Goal: Communication & Community: Participate in discussion

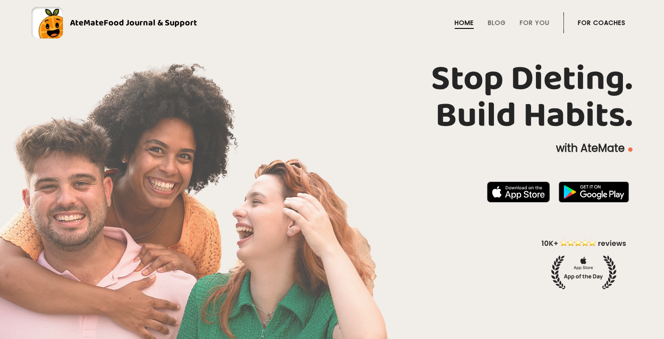
click at [587, 22] on link "For Coaches" at bounding box center [602, 22] width 48 height 7
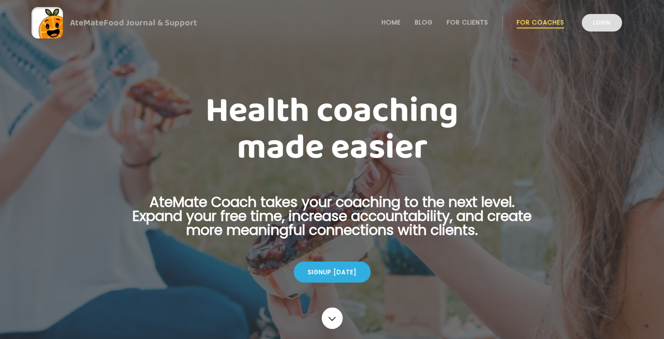
click at [605, 31] on link "Login" at bounding box center [602, 22] width 40 height 17
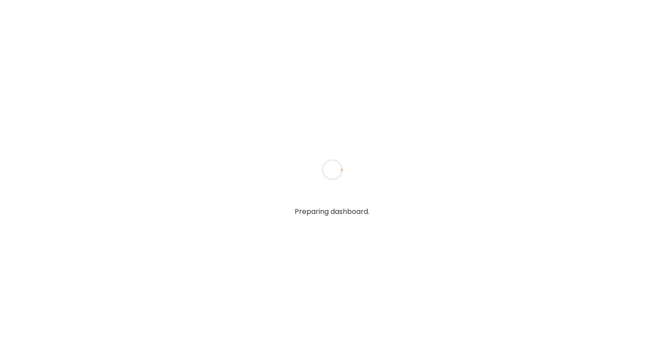
type input "**********"
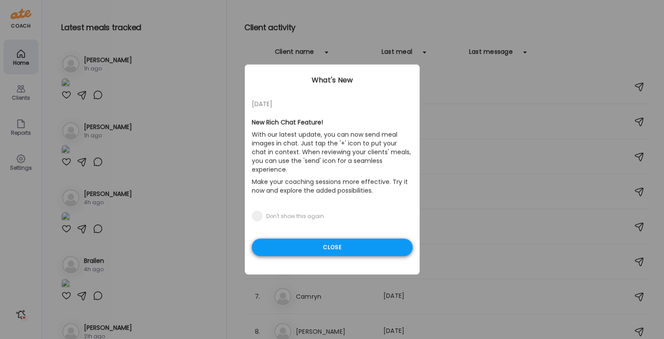
type input "**********"
click at [326, 242] on div "Close" at bounding box center [332, 247] width 161 height 17
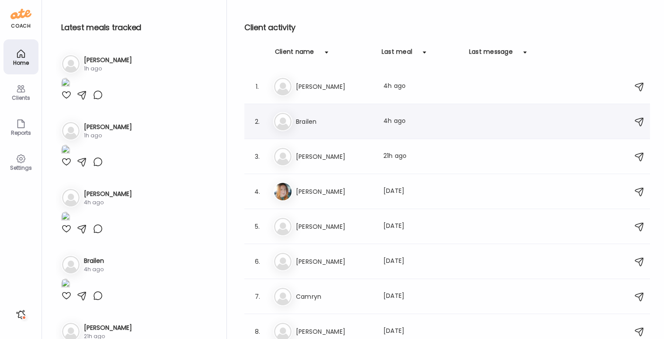
click at [323, 116] on h3 "Brailen" at bounding box center [334, 121] width 77 height 10
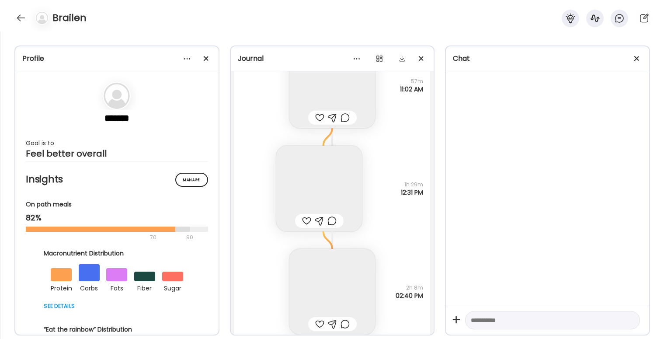
scroll to position [9703, 0]
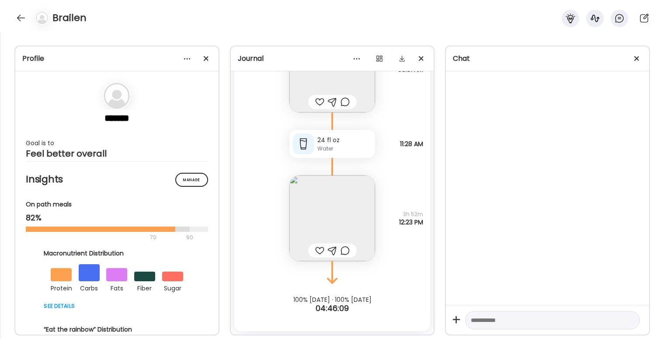
click at [346, 250] on div at bounding box center [345, 250] width 9 height 10
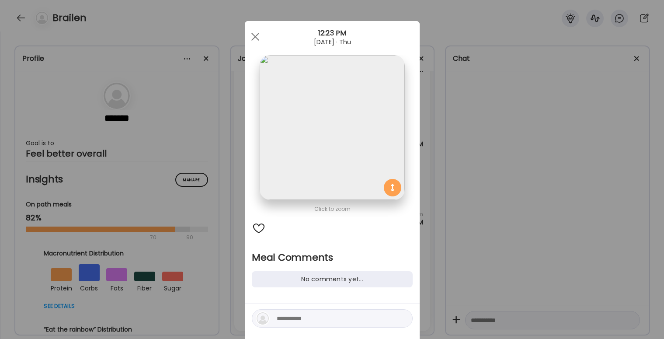
click at [319, 283] on div "No comments yet..." at bounding box center [332, 279] width 161 height 16
click at [314, 318] on textarea at bounding box center [336, 318] width 118 height 10
type textarea "****"
click at [403, 318] on div at bounding box center [403, 318] width 12 height 12
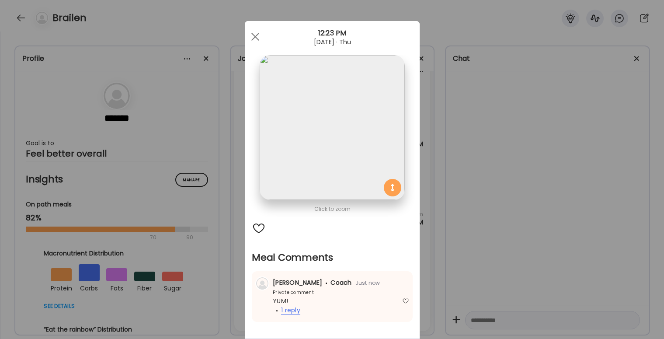
click at [290, 309] on span "1 reply" at bounding box center [290, 310] width 19 height 9
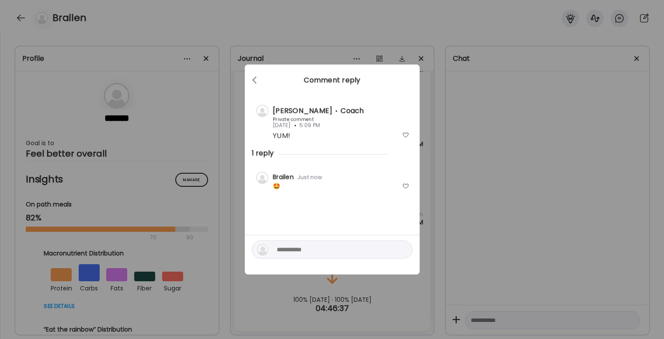
click at [308, 247] on textarea at bounding box center [336, 249] width 118 height 10
click at [255, 81] on span at bounding box center [254, 79] width 4 height 4
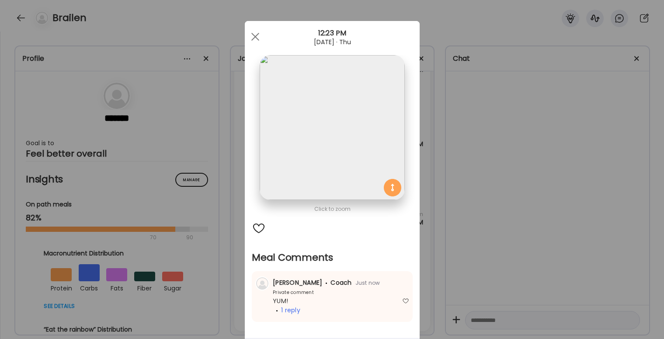
scroll to position [14, 0]
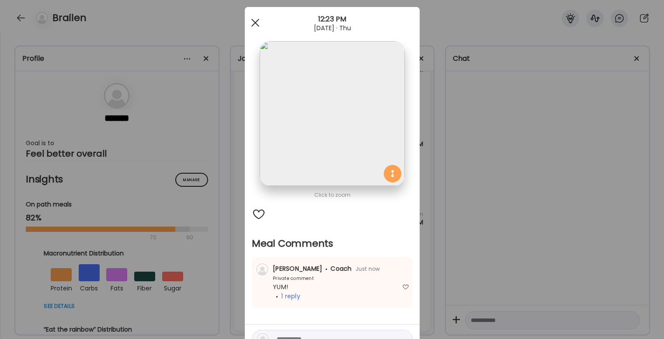
click at [255, 21] on span at bounding box center [255, 23] width 8 height 8
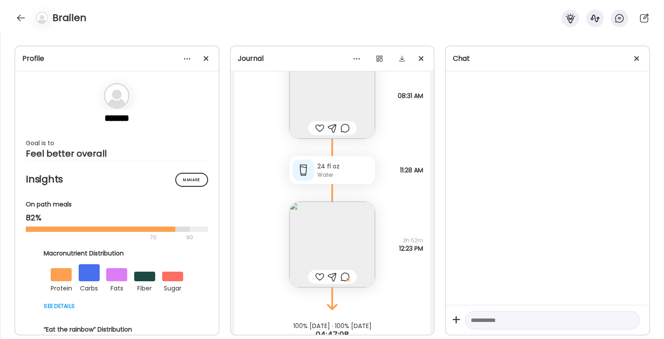
scroll to position [9703, 0]
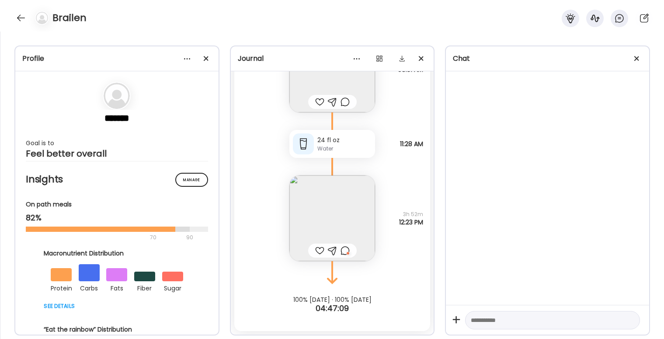
click at [316, 229] on img at bounding box center [333, 218] width 86 height 86
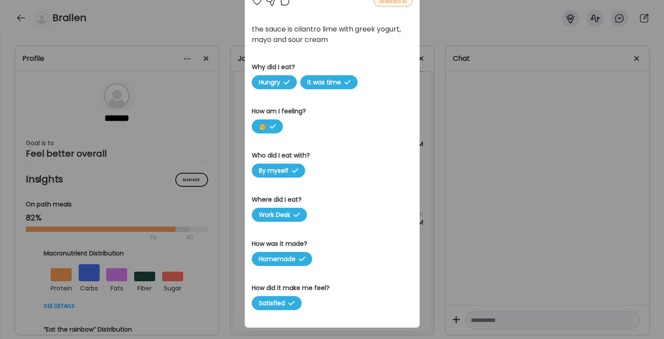
scroll to position [0, 0]
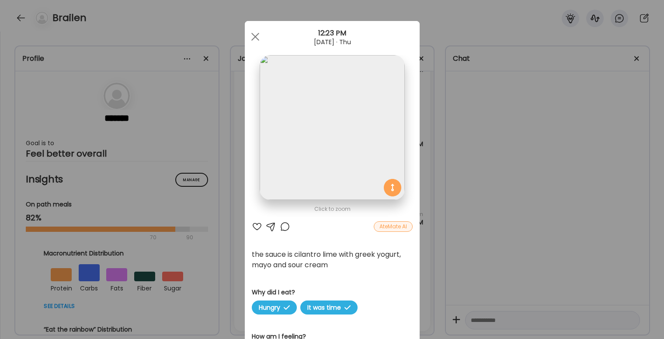
click at [250, 41] on div at bounding box center [255, 36] width 17 height 17
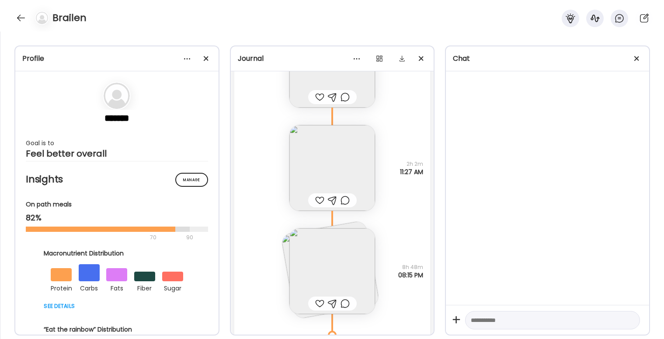
scroll to position [9242, 0]
click at [313, 265] on img at bounding box center [333, 270] width 86 height 86
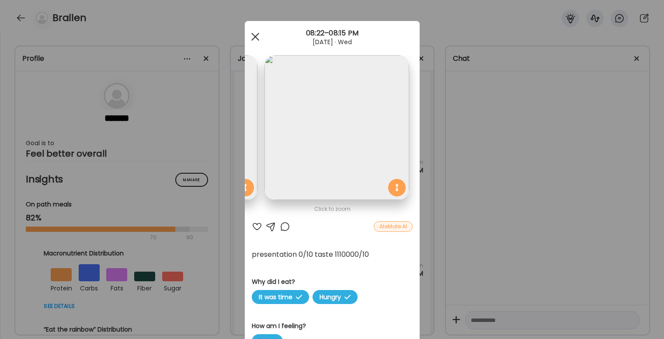
click at [254, 36] on span at bounding box center [255, 37] width 8 height 8
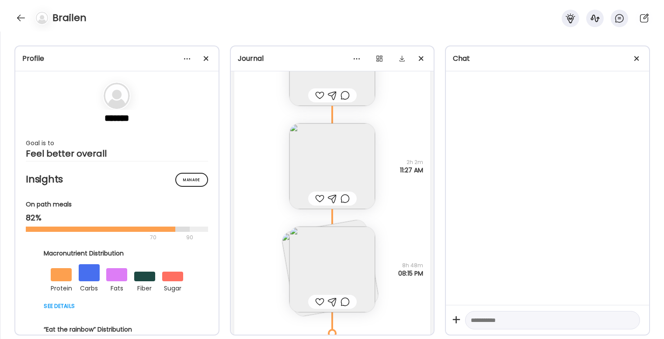
click at [336, 162] on img at bounding box center [333, 166] width 86 height 86
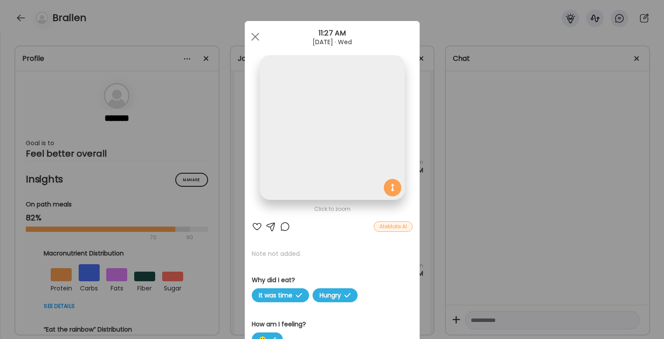
scroll to position [0, 0]
click at [252, 37] on div at bounding box center [255, 36] width 17 height 17
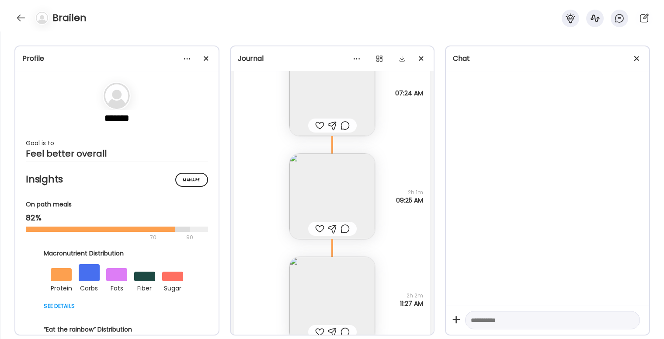
scroll to position [9107, 0]
click at [327, 199] on img at bounding box center [333, 199] width 86 height 86
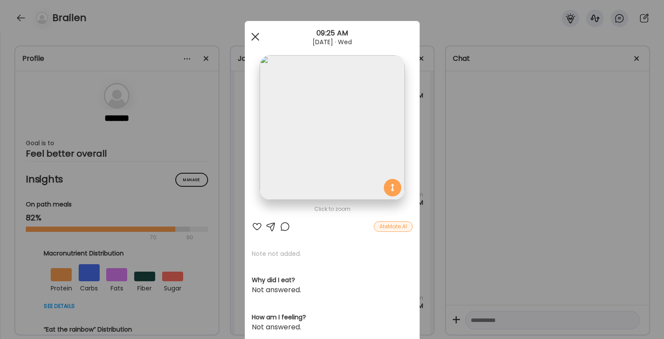
click at [254, 38] on div at bounding box center [255, 36] width 17 height 17
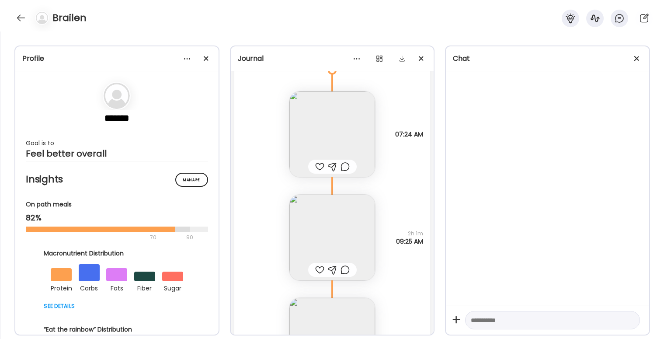
scroll to position [9058, 0]
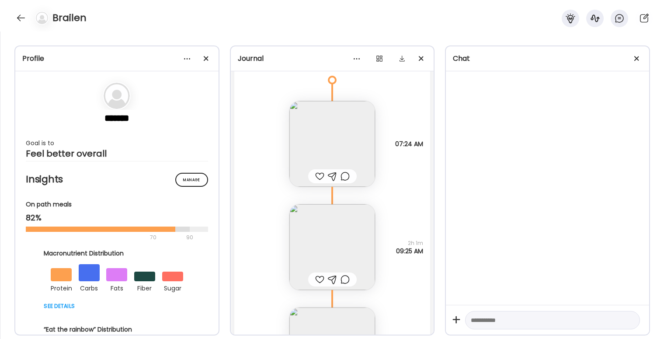
click at [351, 238] on img at bounding box center [333, 247] width 86 height 86
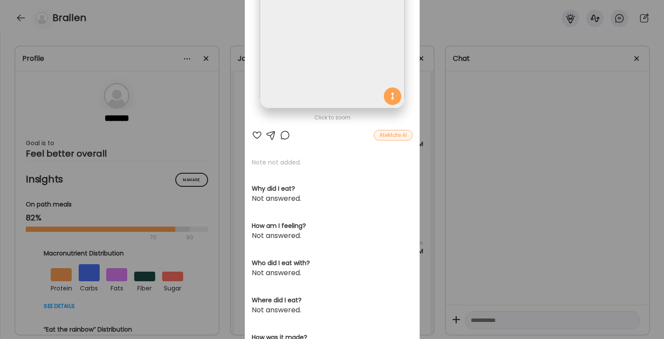
scroll to position [0, 0]
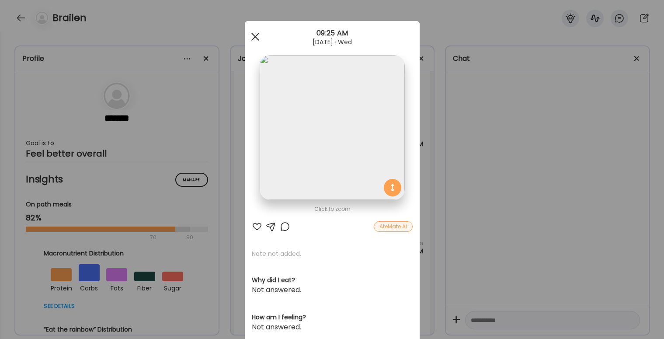
click at [256, 34] on div at bounding box center [255, 36] width 17 height 17
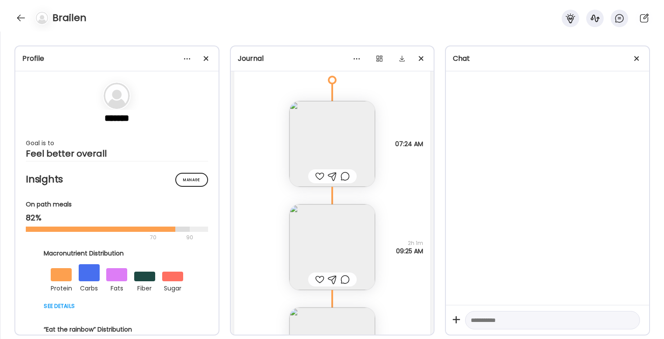
click at [330, 152] on img at bounding box center [333, 144] width 86 height 86
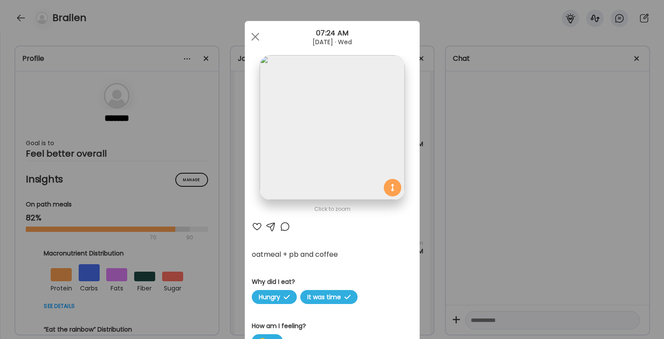
click at [254, 37] on span at bounding box center [255, 37] width 8 height 8
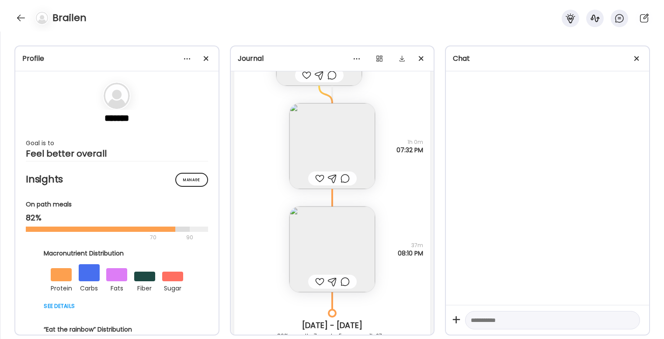
scroll to position [8719, 0]
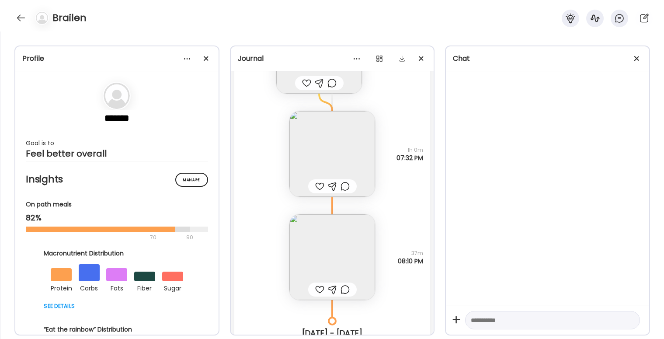
click at [330, 154] on img at bounding box center [333, 154] width 86 height 86
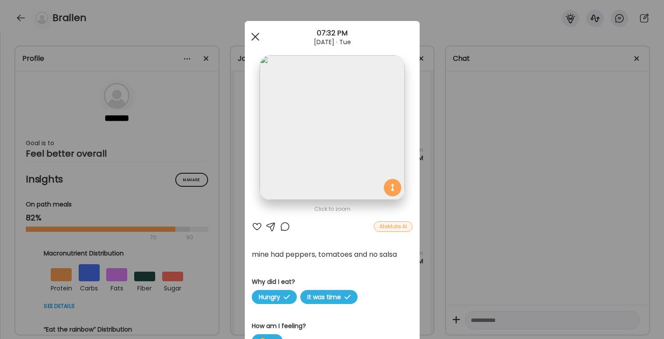
click at [255, 33] on div at bounding box center [255, 36] width 17 height 17
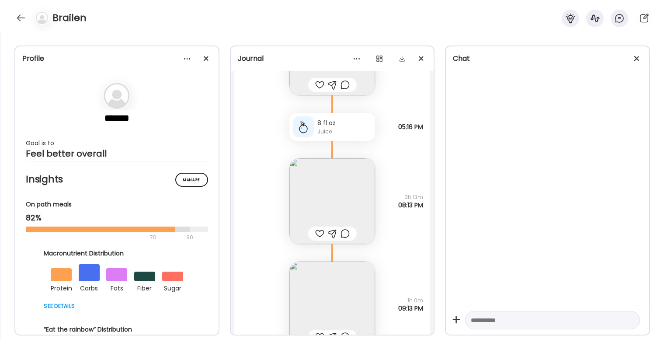
scroll to position [7732, 0]
click at [341, 204] on img at bounding box center [333, 206] width 86 height 86
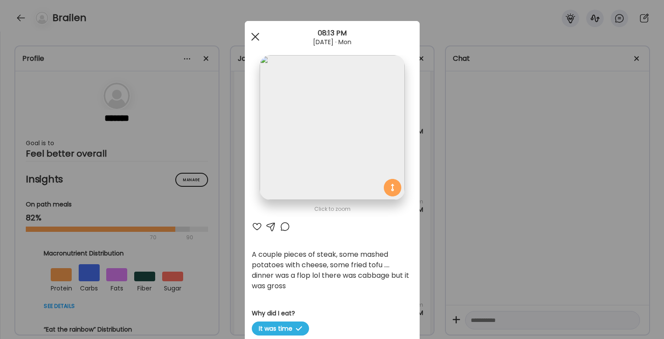
click at [254, 34] on div at bounding box center [255, 36] width 17 height 17
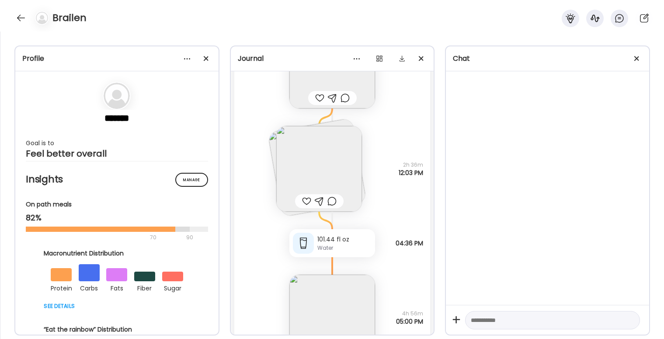
scroll to position [7470, 0]
click at [306, 182] on img at bounding box center [319, 170] width 86 height 86
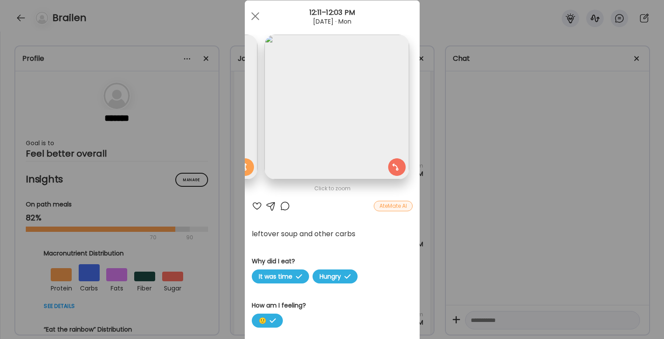
scroll to position [0, 0]
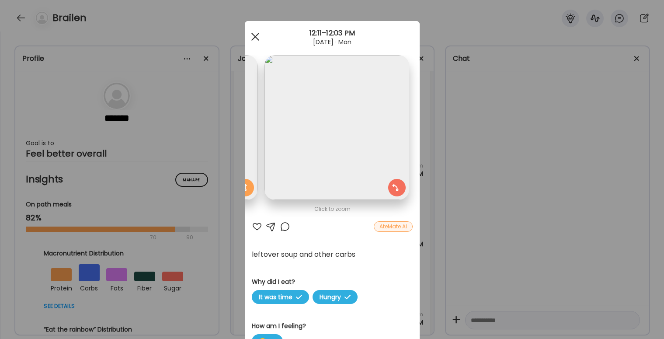
click at [255, 39] on div at bounding box center [255, 36] width 17 height 17
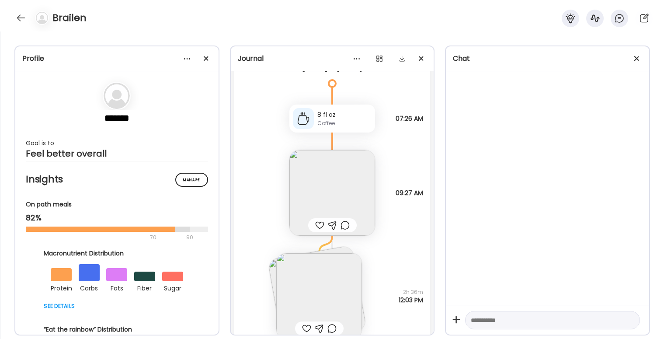
scroll to position [7343, 0]
click at [319, 191] on img at bounding box center [333, 194] width 86 height 86
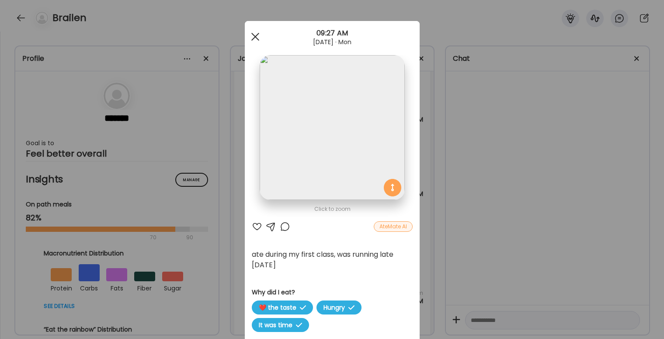
click at [252, 38] on div at bounding box center [255, 36] width 17 height 17
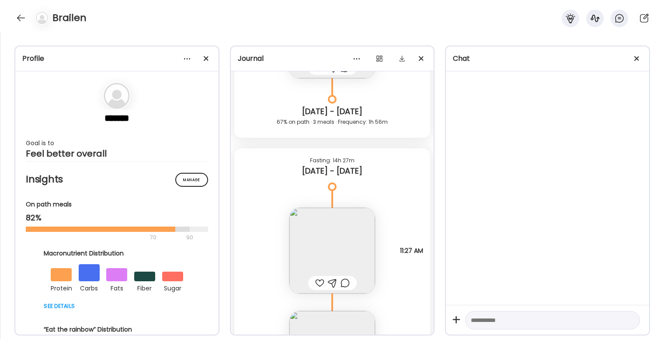
scroll to position [6849, 0]
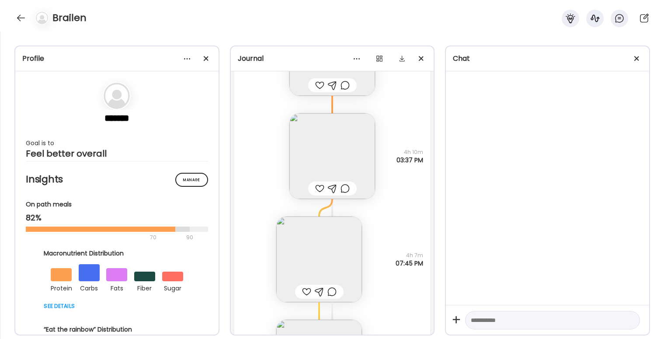
click at [354, 174] on img at bounding box center [333, 156] width 86 height 86
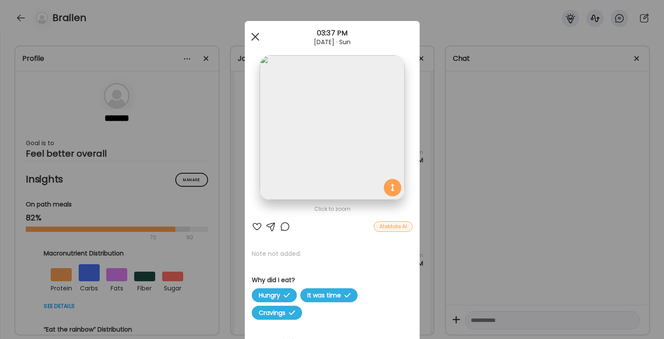
click at [255, 35] on span at bounding box center [255, 37] width 8 height 8
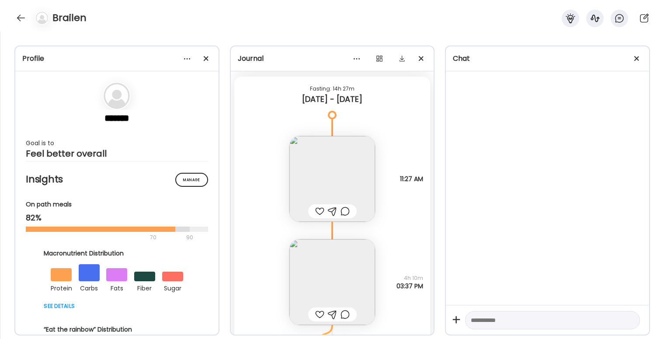
scroll to position [6721, 0]
click at [323, 169] on img at bounding box center [333, 181] width 86 height 86
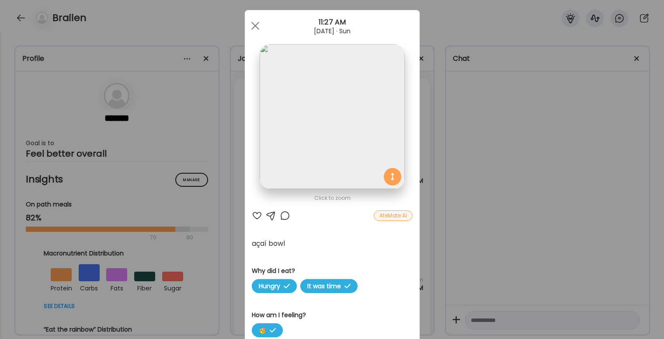
scroll to position [12, 0]
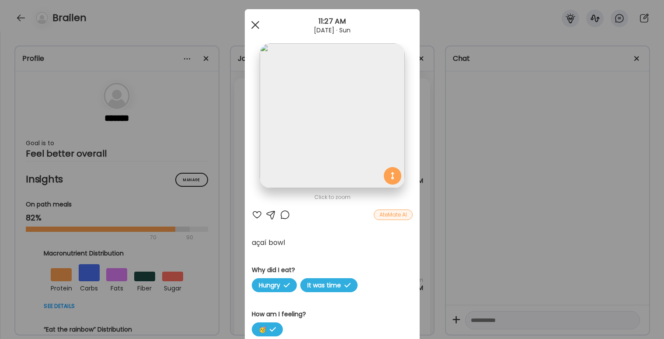
click at [254, 20] on div at bounding box center [255, 24] width 17 height 17
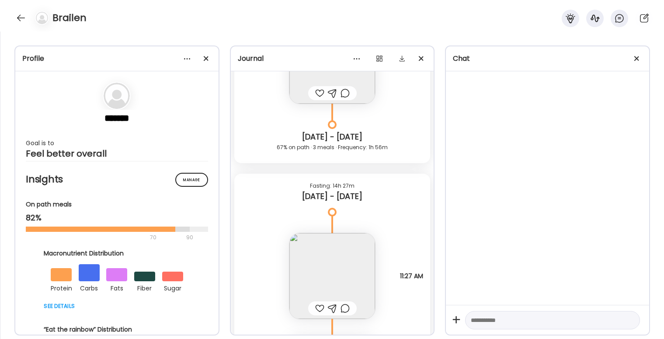
scroll to position [6530, 0]
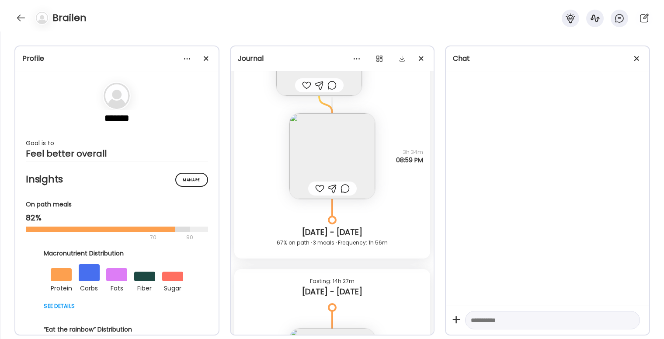
click at [344, 175] on img at bounding box center [333, 156] width 86 height 86
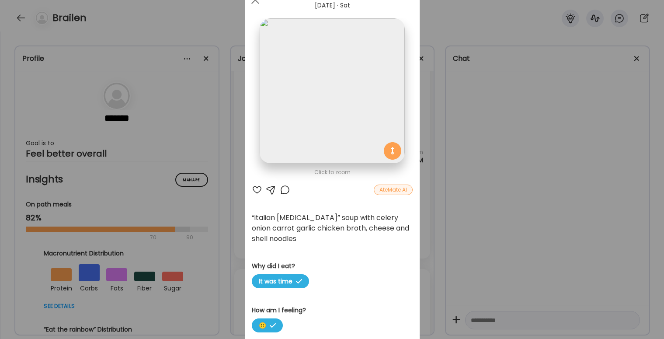
scroll to position [37, 0]
click at [255, 2] on div at bounding box center [255, -1] width 17 height 17
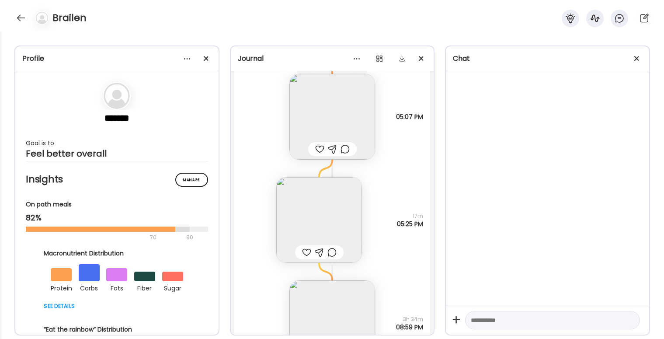
scroll to position [6360, 0]
click at [342, 124] on img at bounding box center [333, 120] width 86 height 86
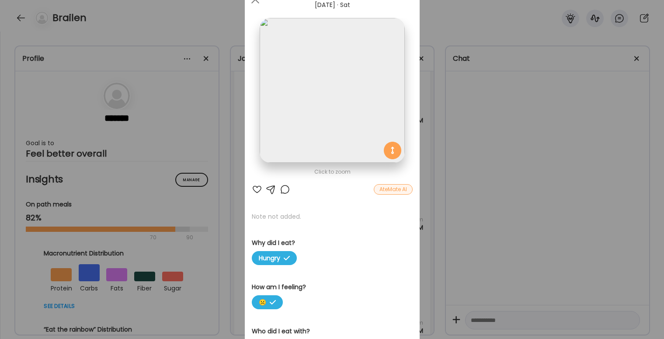
scroll to position [0, 0]
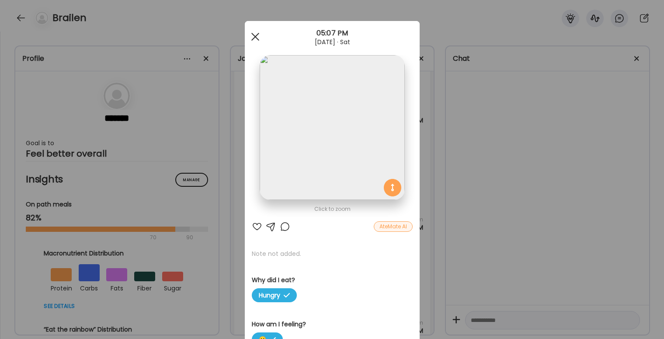
click at [257, 37] on span at bounding box center [255, 37] width 8 height 8
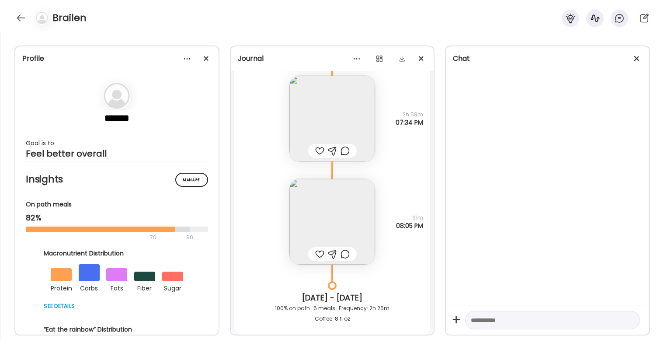
scroll to position [5451, 0]
click at [335, 225] on img at bounding box center [333, 223] width 86 height 86
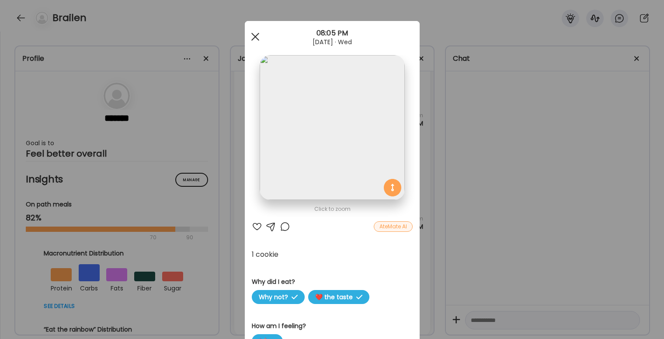
click at [252, 36] on div at bounding box center [255, 36] width 17 height 17
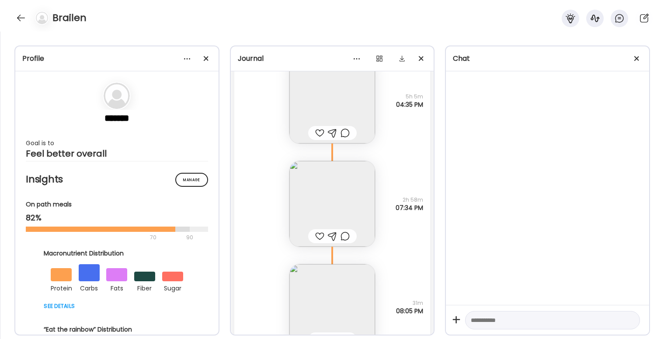
scroll to position [5366, 0]
click at [362, 197] on img at bounding box center [333, 204] width 86 height 86
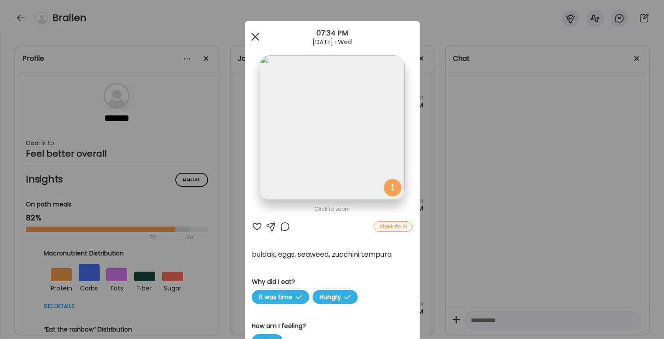
click at [255, 35] on span at bounding box center [255, 37] width 8 height 8
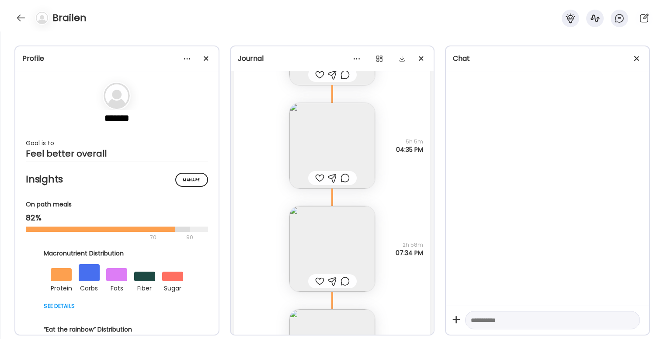
scroll to position [5312, 0]
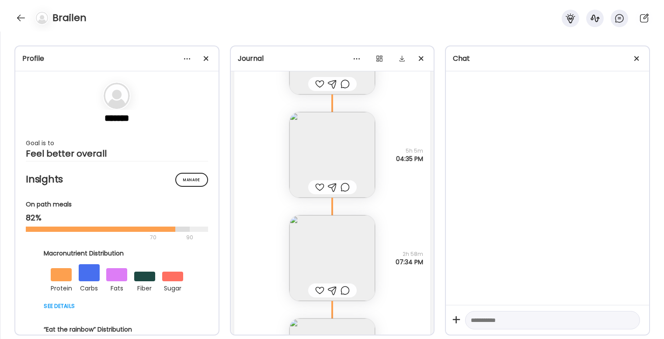
click at [330, 143] on img at bounding box center [333, 155] width 86 height 86
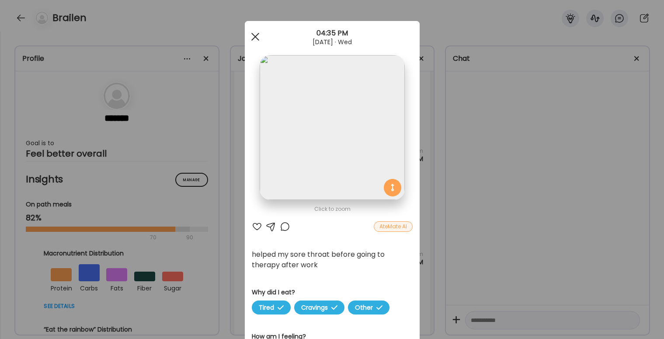
click at [254, 35] on span at bounding box center [255, 37] width 8 height 8
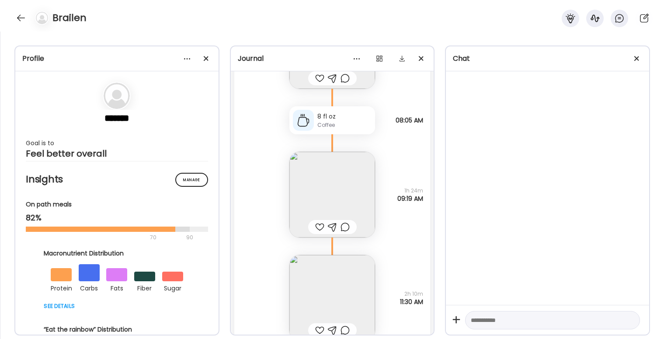
scroll to position [5067, 0]
click at [347, 154] on img at bounding box center [333, 194] width 86 height 86
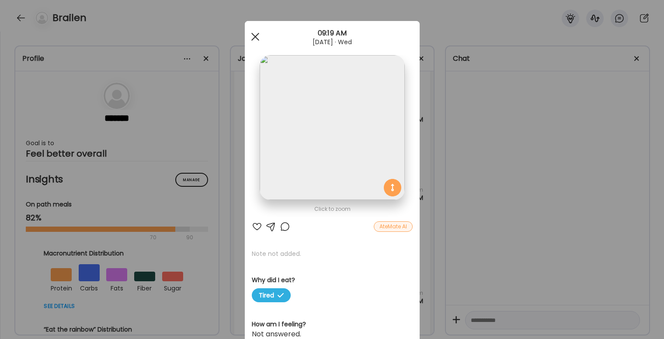
click at [253, 32] on div at bounding box center [255, 36] width 17 height 17
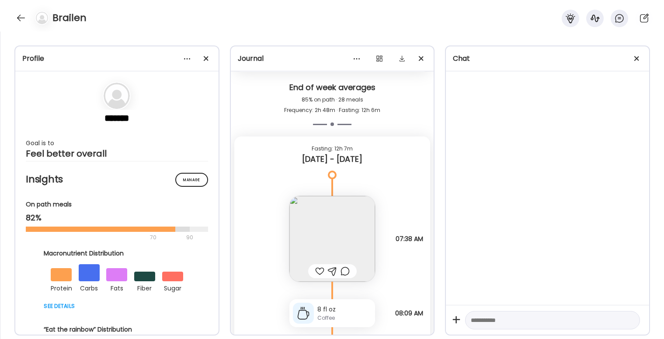
scroll to position [3460, 0]
click at [346, 248] on img at bounding box center [333, 238] width 86 height 86
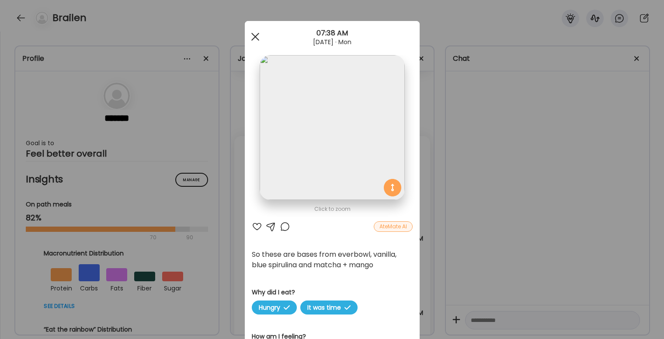
click at [258, 36] on div at bounding box center [255, 36] width 17 height 17
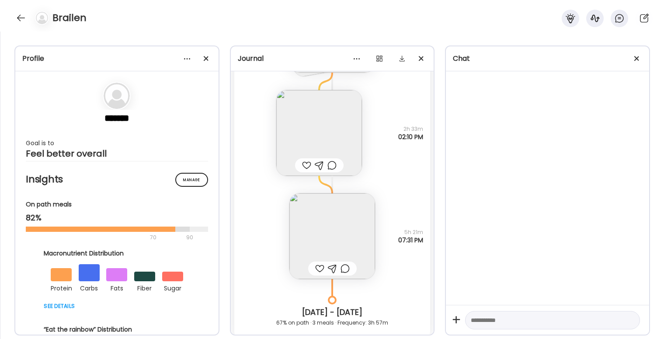
scroll to position [3194, 0]
click at [356, 237] on img at bounding box center [333, 235] width 86 height 86
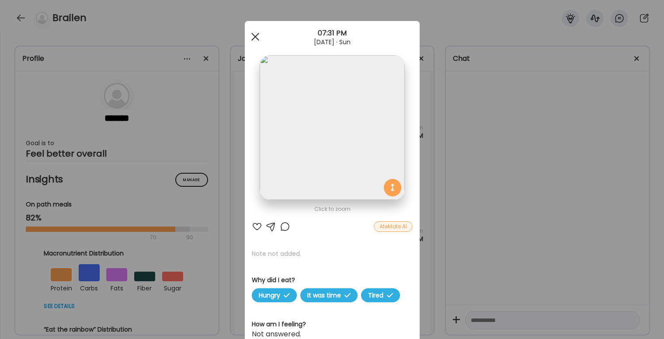
click at [256, 35] on span at bounding box center [255, 37] width 8 height 8
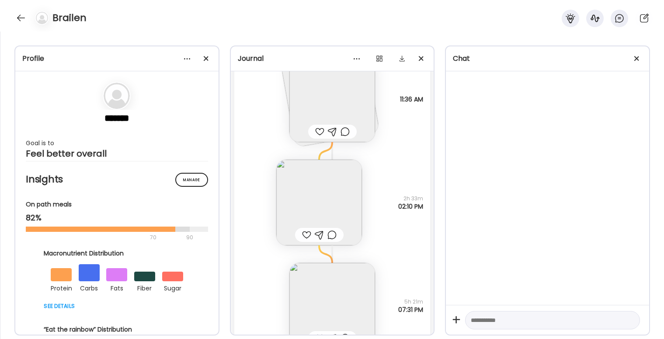
scroll to position [3053, 0]
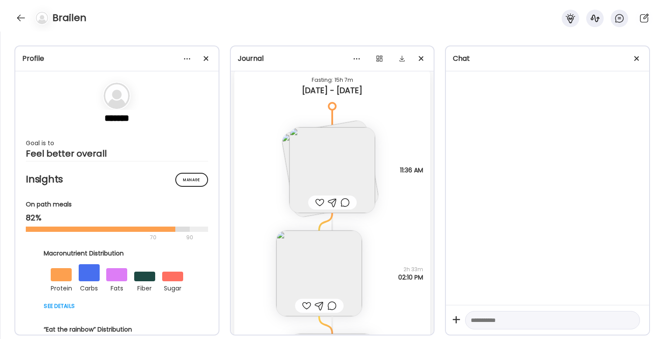
click at [330, 160] on img at bounding box center [333, 170] width 86 height 86
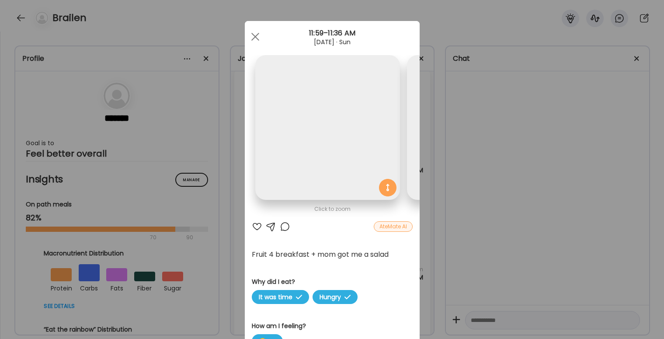
scroll to position [0, 143]
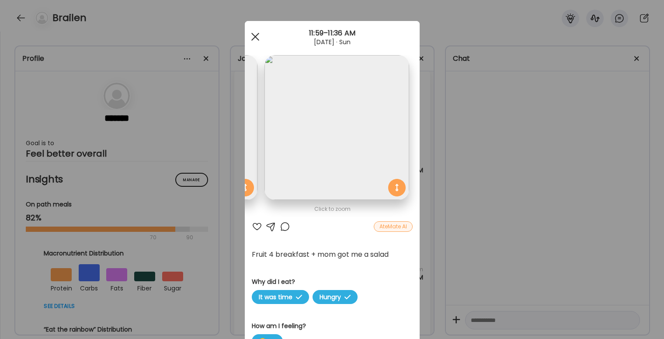
click at [258, 37] on div at bounding box center [255, 36] width 17 height 17
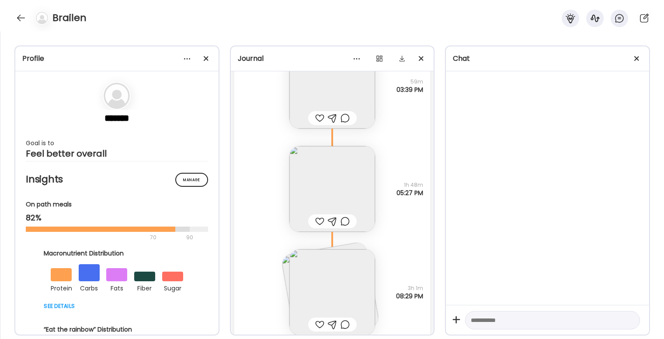
scroll to position [2716, 0]
click at [290, 265] on img at bounding box center [333, 292] width 86 height 86
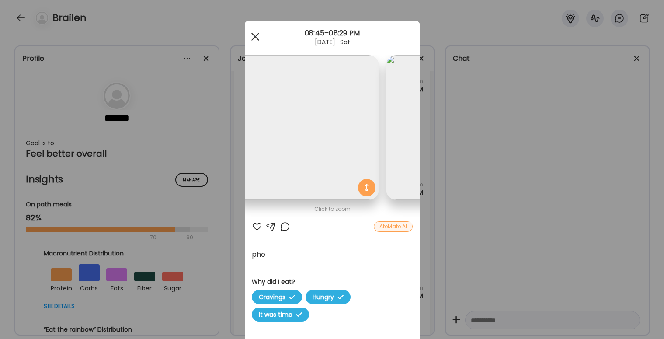
scroll to position [0, 0]
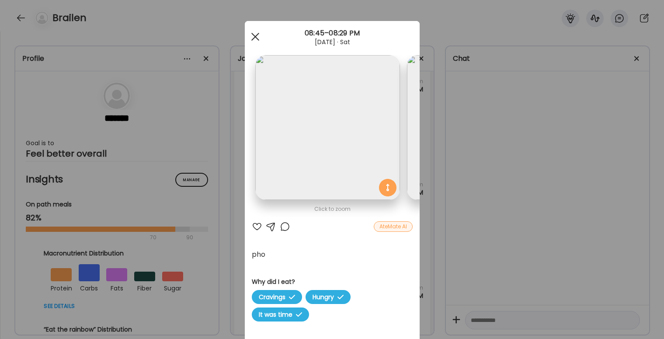
click at [253, 35] on span at bounding box center [255, 37] width 8 height 8
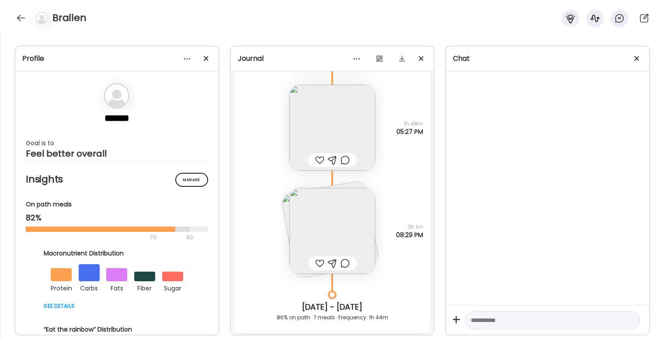
scroll to position [2792, 0]
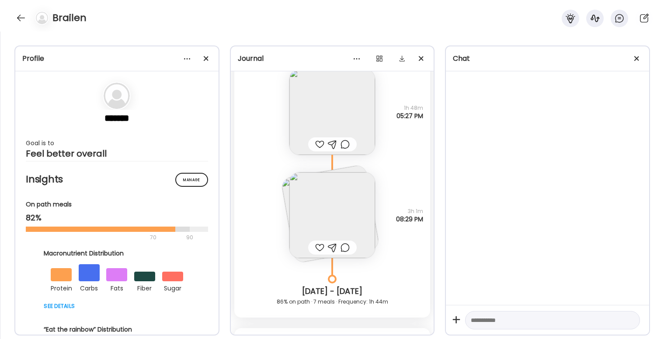
click at [357, 168] on img at bounding box center [330, 213] width 99 height 99
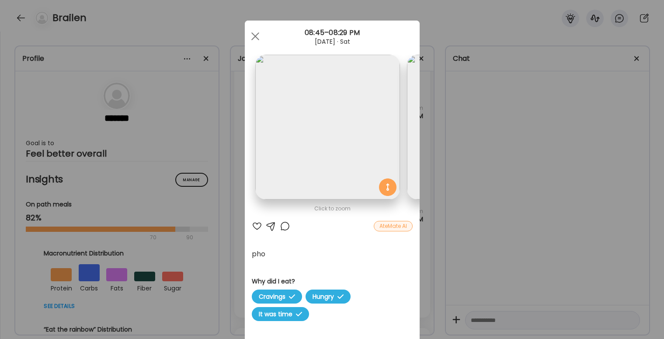
scroll to position [0, 143]
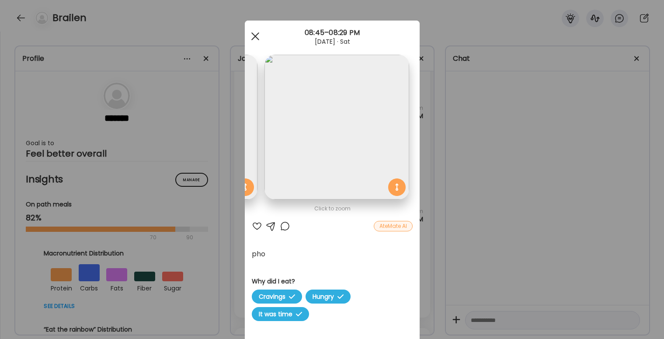
click at [248, 35] on div at bounding box center [255, 36] width 17 height 17
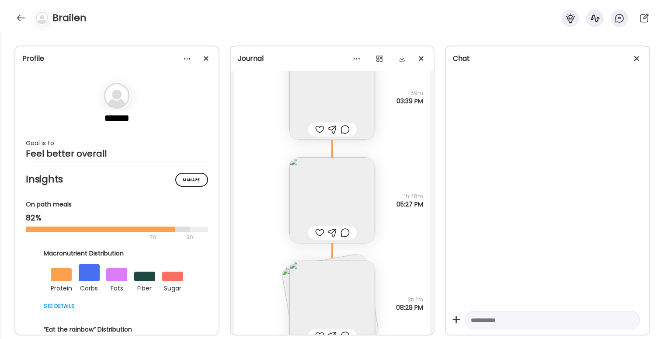
scroll to position [2705, 0]
click at [326, 186] on img at bounding box center [333, 200] width 86 height 86
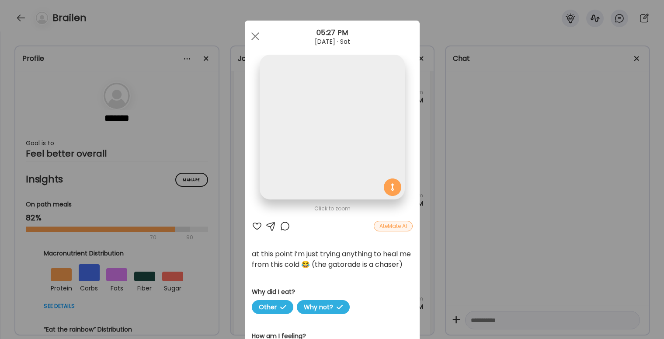
scroll to position [0, 0]
click at [254, 33] on div at bounding box center [255, 36] width 17 height 17
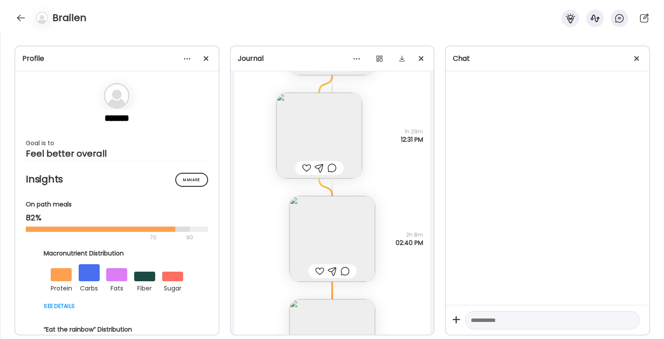
scroll to position [2458, 0]
click at [310, 144] on img at bounding box center [319, 137] width 86 height 86
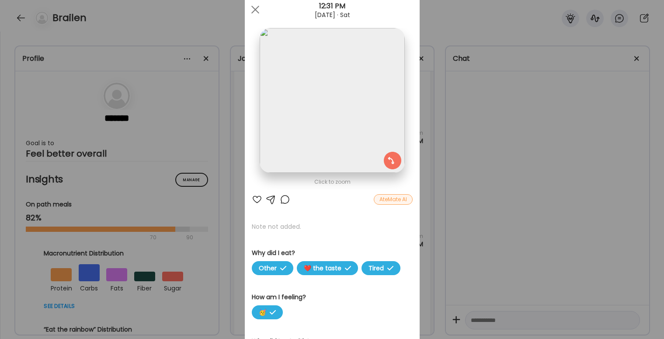
scroll to position [29, 0]
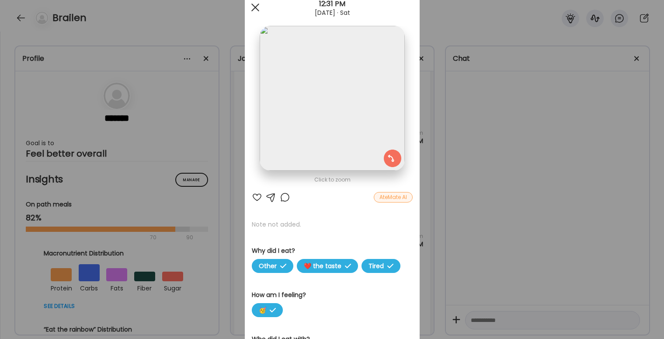
click at [252, 10] on span at bounding box center [255, 7] width 8 height 8
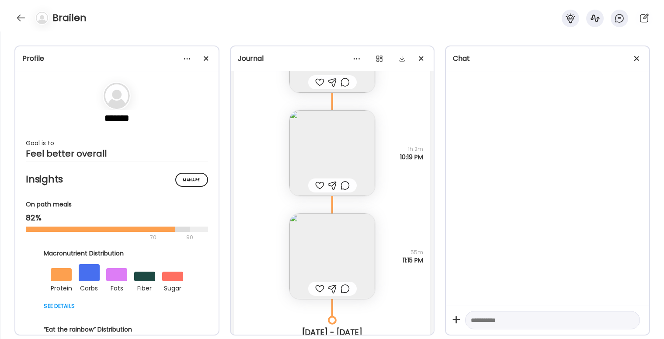
scroll to position [1918, 0]
click at [318, 142] on img at bounding box center [333, 152] width 86 height 86
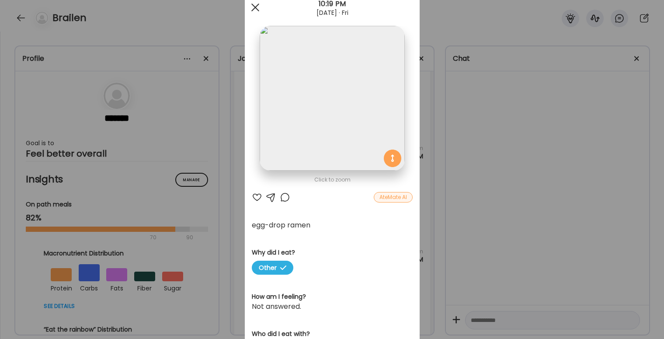
click at [255, 7] on span at bounding box center [255, 7] width 8 height 8
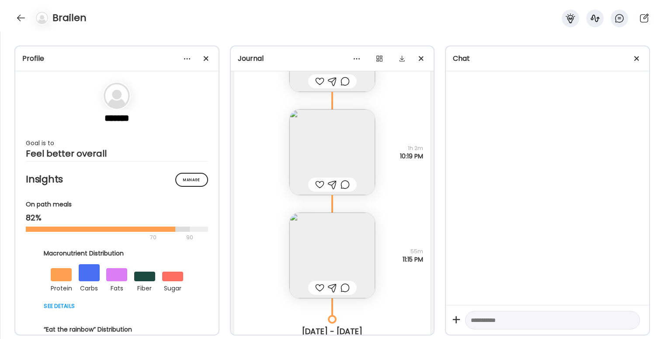
click at [321, 150] on img at bounding box center [333, 152] width 86 height 86
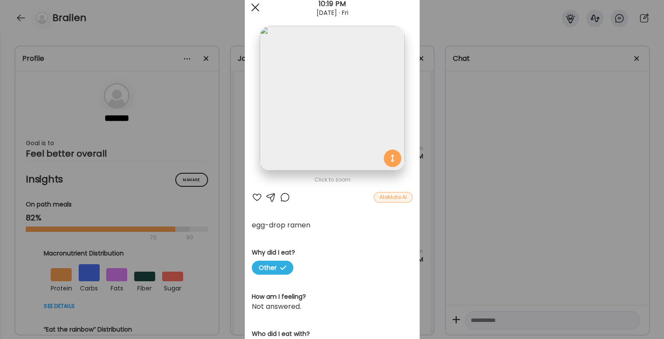
click at [254, 7] on span at bounding box center [255, 7] width 8 height 8
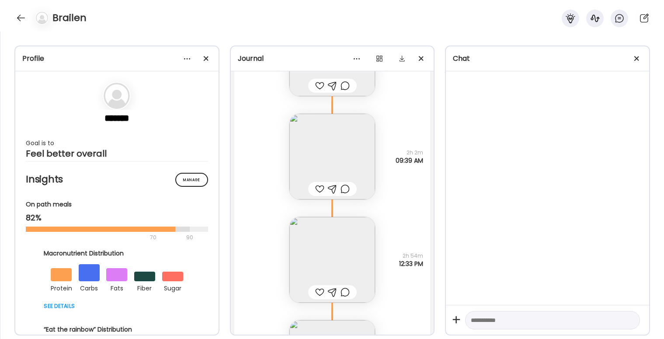
scroll to position [1490, 0]
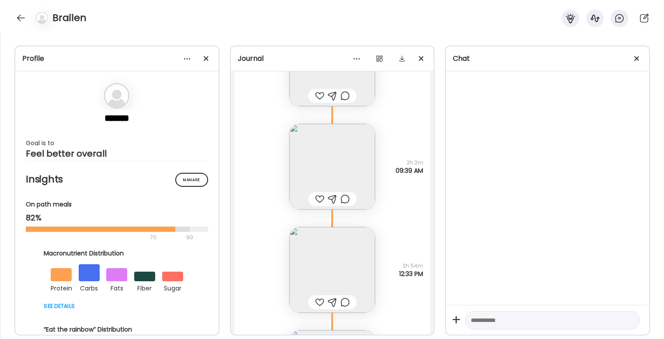
click at [339, 160] on img at bounding box center [333, 167] width 86 height 86
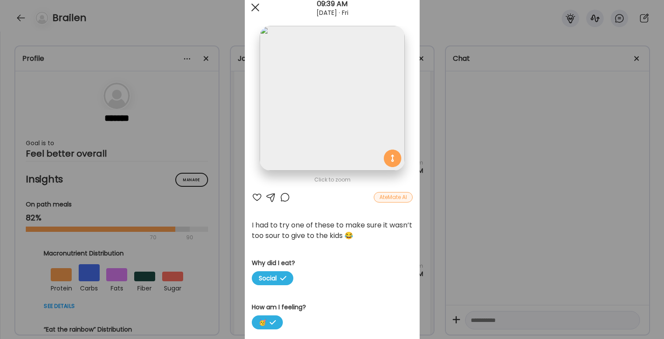
click at [249, 10] on div at bounding box center [255, 7] width 17 height 17
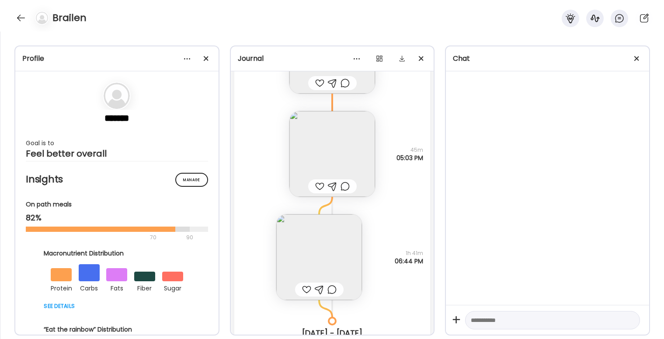
scroll to position [1082, 0]
click at [343, 145] on img at bounding box center [333, 153] width 86 height 86
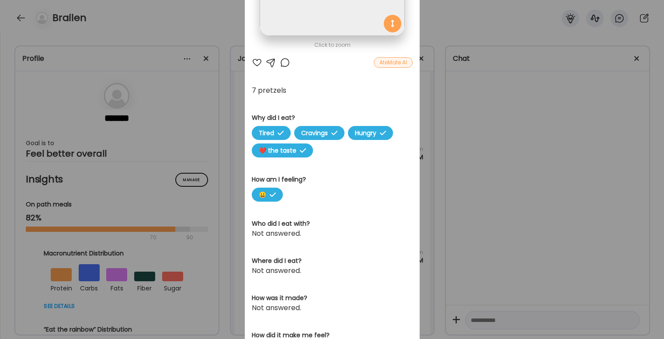
scroll to position [0, 0]
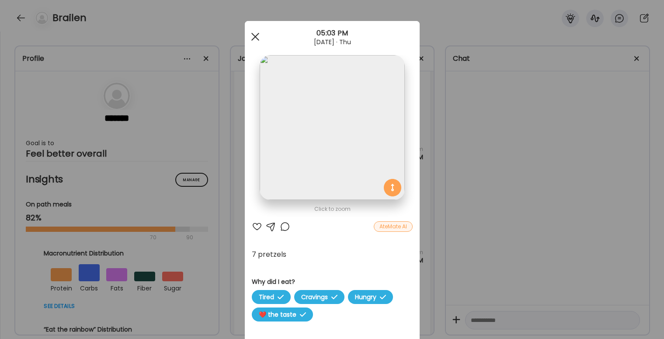
click at [255, 33] on div at bounding box center [255, 36] width 17 height 17
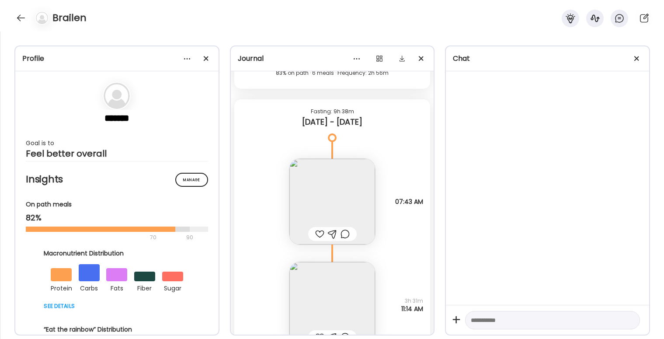
scroll to position [723, 0]
click at [339, 200] on img at bounding box center [333, 203] width 86 height 86
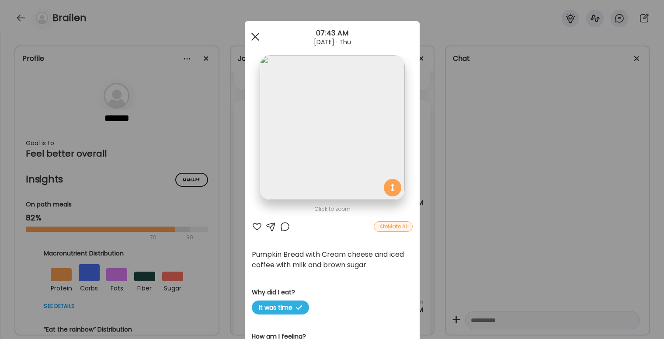
click at [253, 34] on span at bounding box center [255, 37] width 8 height 8
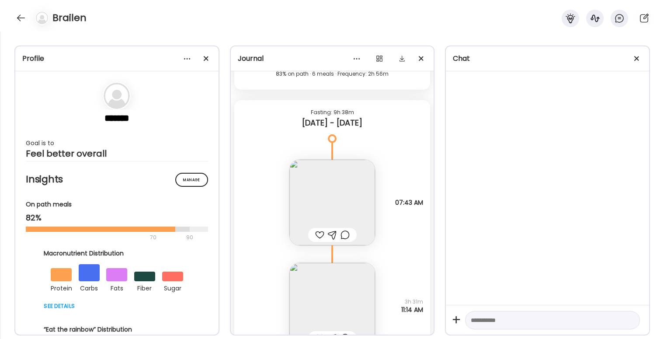
scroll to position [722, 0]
click at [342, 217] on img at bounding box center [333, 204] width 86 height 86
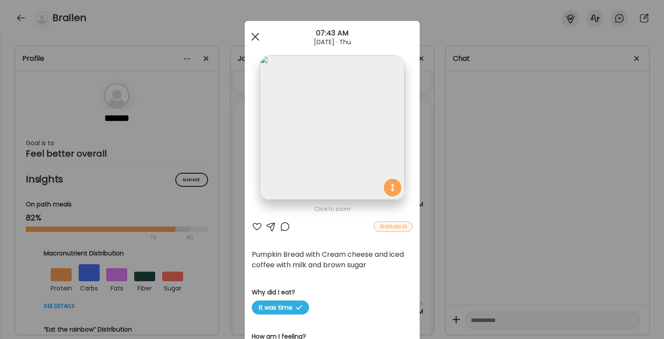
click at [256, 37] on span at bounding box center [255, 37] width 8 height 8
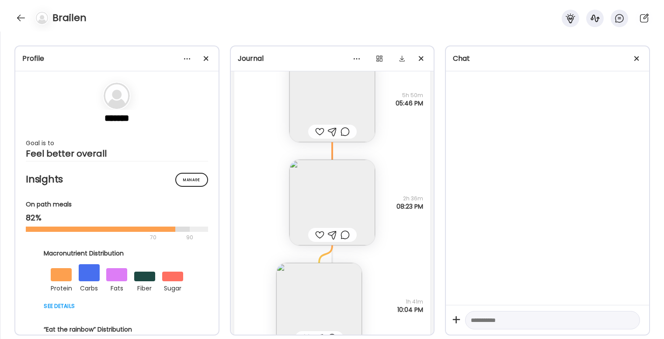
click at [352, 184] on img at bounding box center [333, 203] width 86 height 86
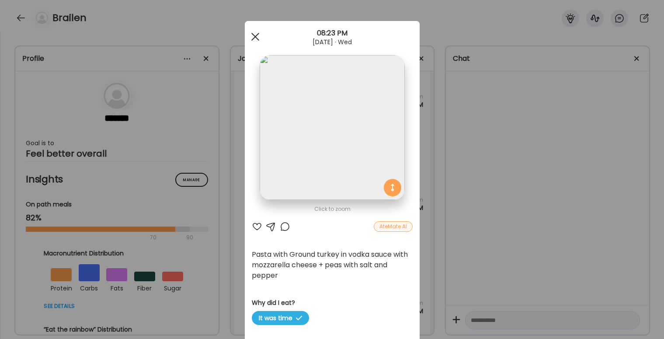
click at [254, 33] on div at bounding box center [255, 36] width 17 height 17
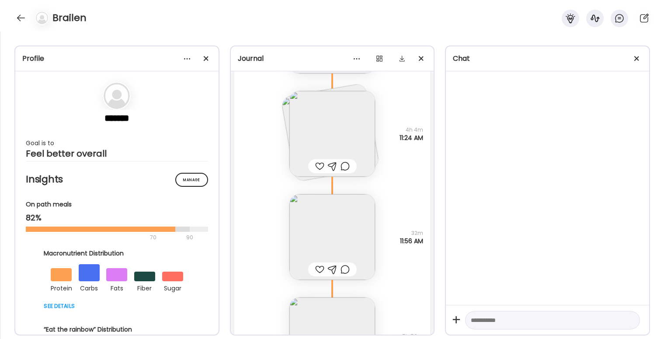
scroll to position [165, 0]
click at [329, 223] on img at bounding box center [333, 236] width 86 height 86
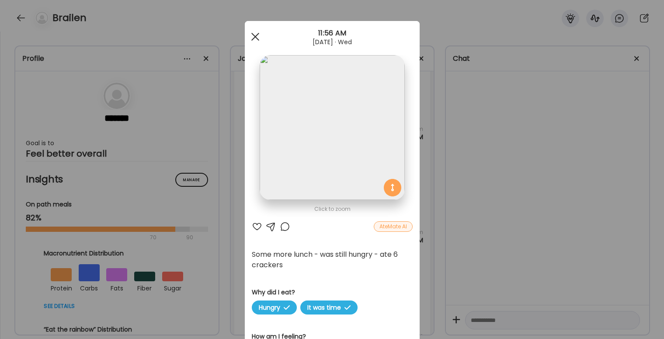
click at [256, 37] on span at bounding box center [255, 37] width 8 height 8
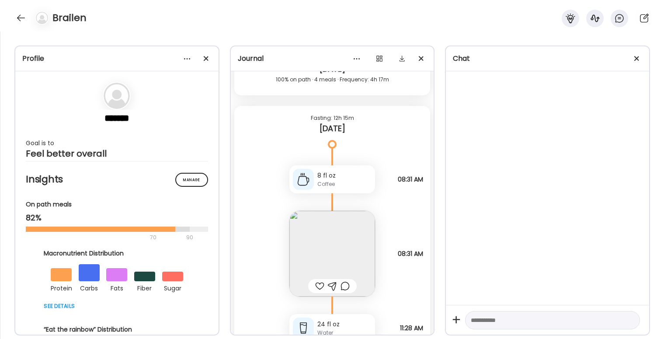
scroll to position [9703, 0]
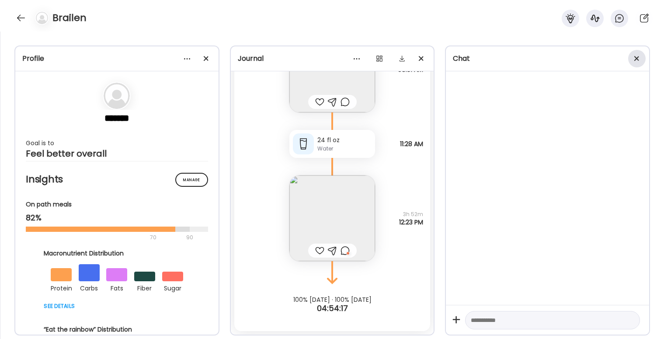
click at [639, 58] on div at bounding box center [636, 58] width 17 height 17
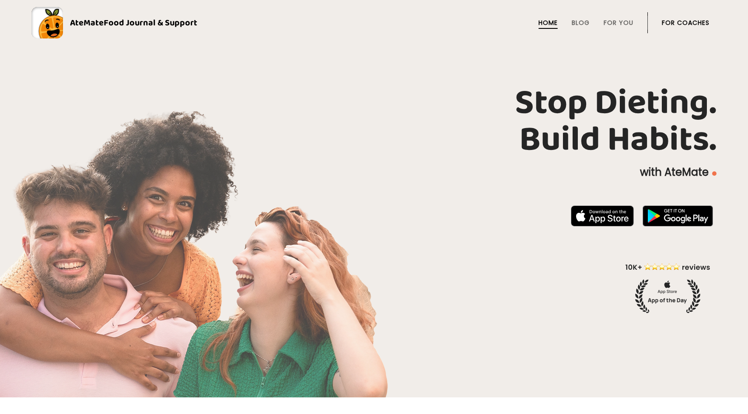
click at [680, 21] on link "For Coaches" at bounding box center [686, 22] width 48 height 7
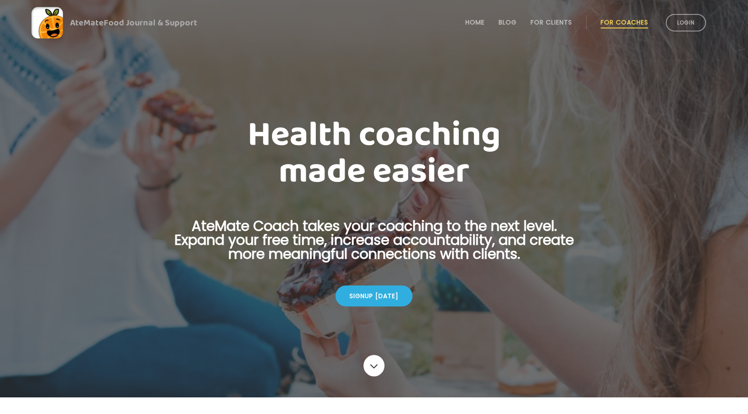
click at [685, 32] on li "Login" at bounding box center [685, 22] width 47 height 38
click at [685, 26] on link "Login" at bounding box center [686, 22] width 40 height 17
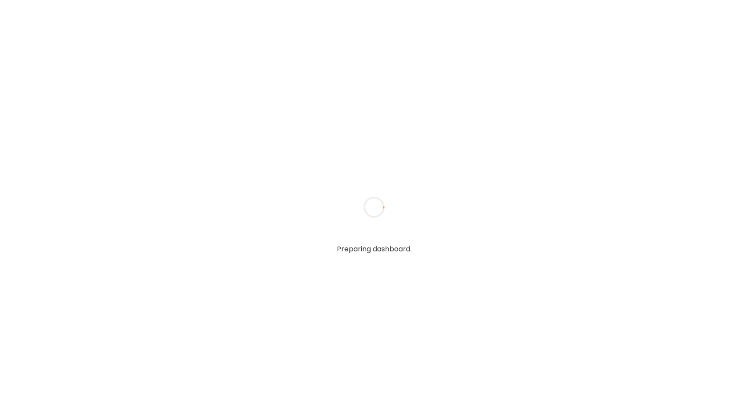
type input "**********"
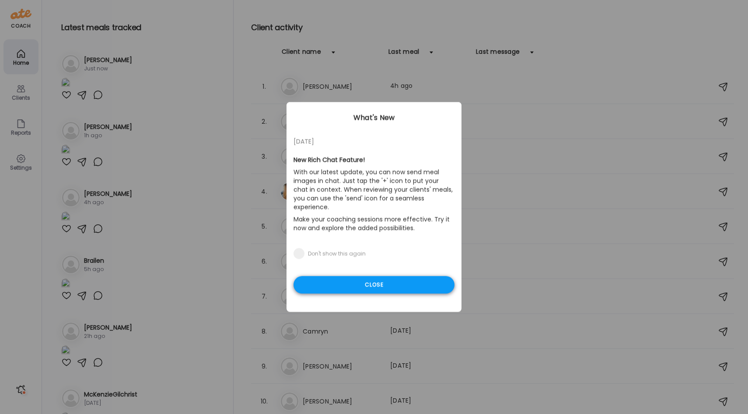
type input "**********"
click at [384, 276] on div "Close" at bounding box center [373, 284] width 161 height 17
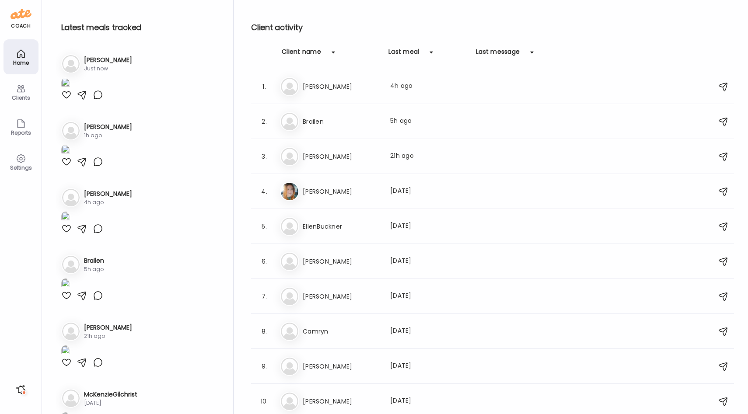
scroll to position [19, 0]
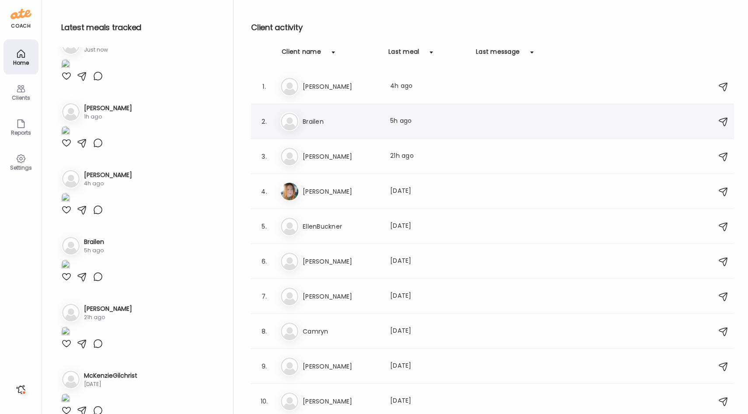
click at [309, 126] on h3 "Brailen" at bounding box center [341, 121] width 77 height 10
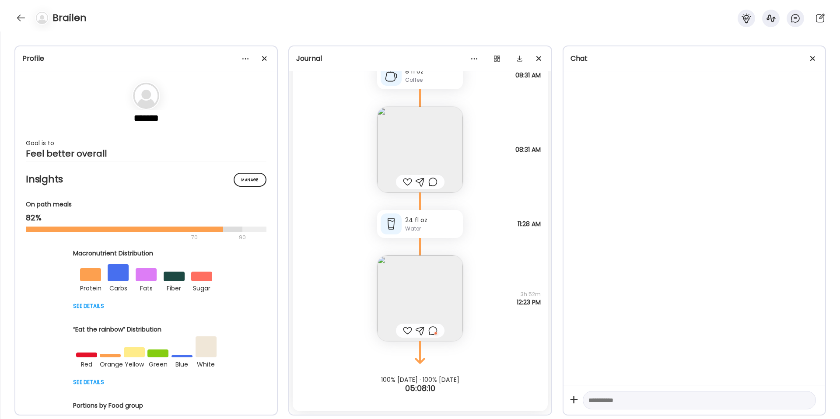
scroll to position [9622, 0]
click at [408, 273] on img at bounding box center [420, 299] width 86 height 86
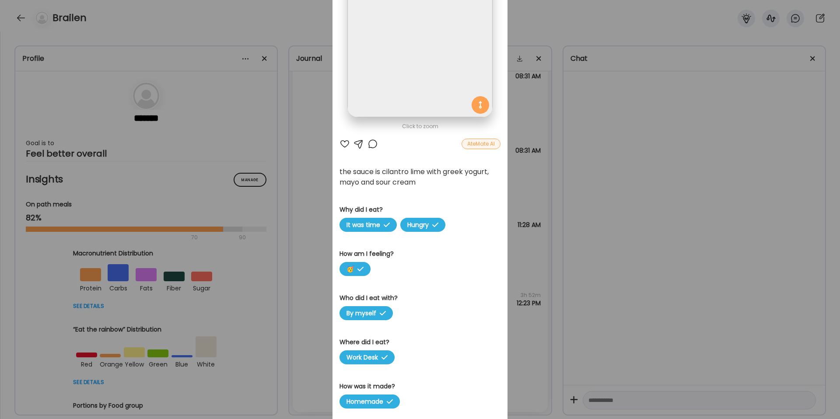
scroll to position [0, 0]
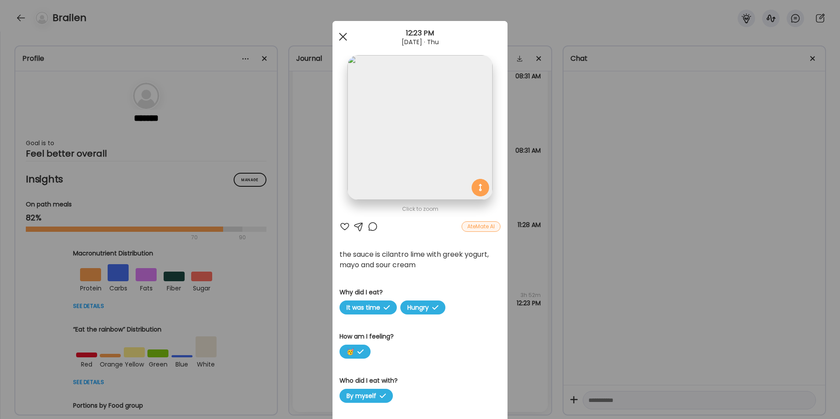
click at [340, 28] on div at bounding box center [342, 36] width 17 height 17
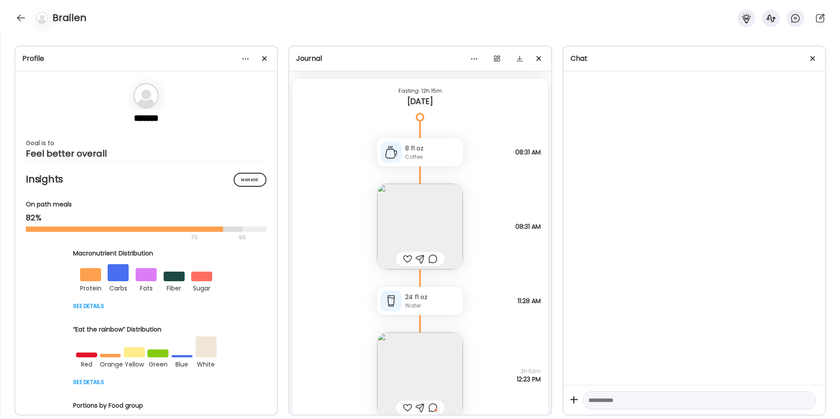
scroll to position [9204, 0]
